Goal: Information Seeking & Learning: Learn about a topic

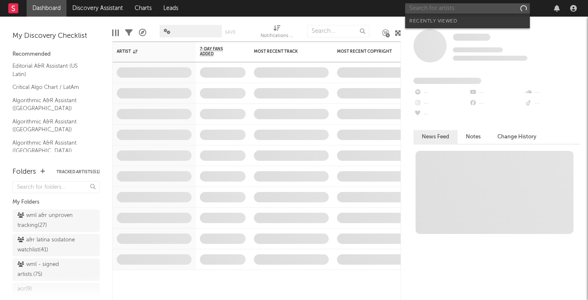
click at [425, 8] on input "text" at bounding box center [467, 8] width 125 height 10
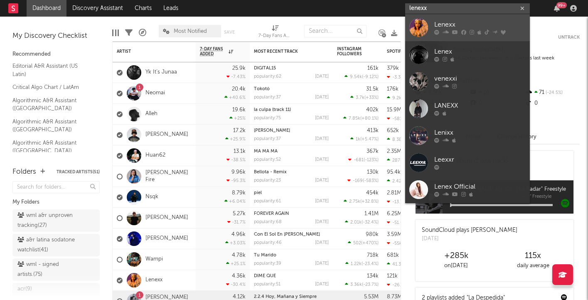
type input "lenexx"
click at [445, 20] on div "Lenexx" at bounding box center [480, 25] width 91 height 10
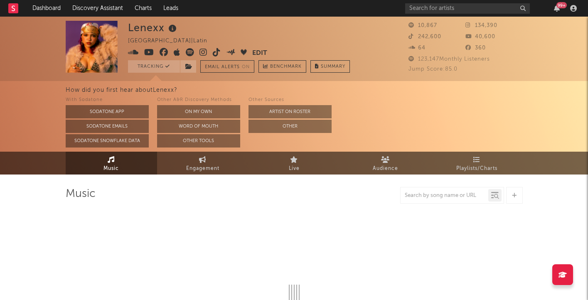
select select "6m"
